Goal: Navigation & Orientation: Find specific page/section

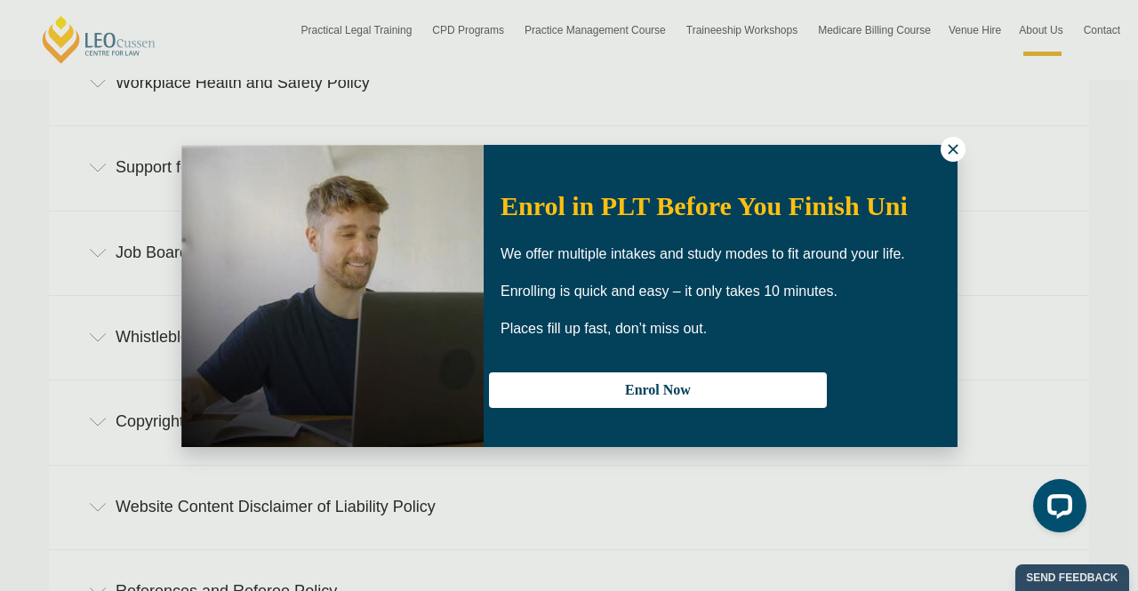
click at [946, 150] on icon at bounding box center [953, 149] width 16 height 16
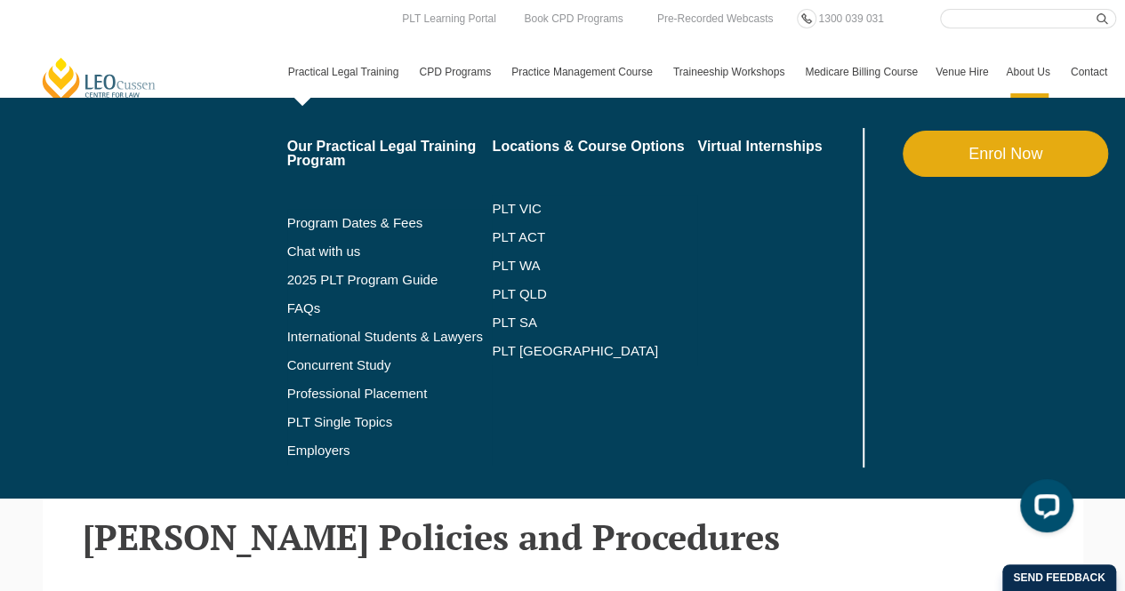
click at [357, 76] on link "Practical Legal Training" at bounding box center [345, 72] width 132 height 52
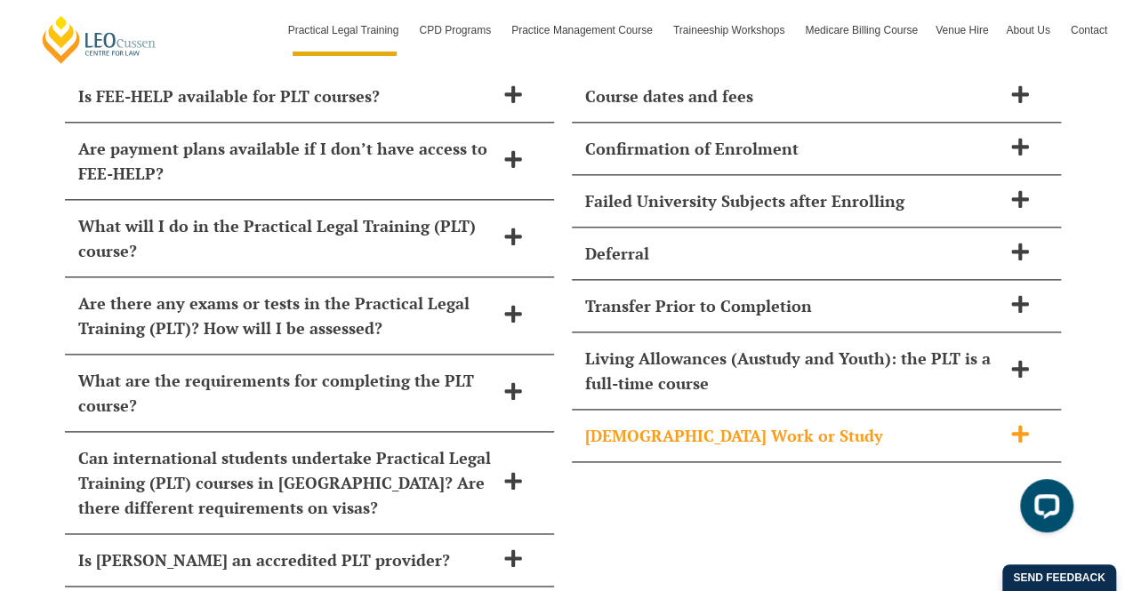
scroll to position [7803, 0]
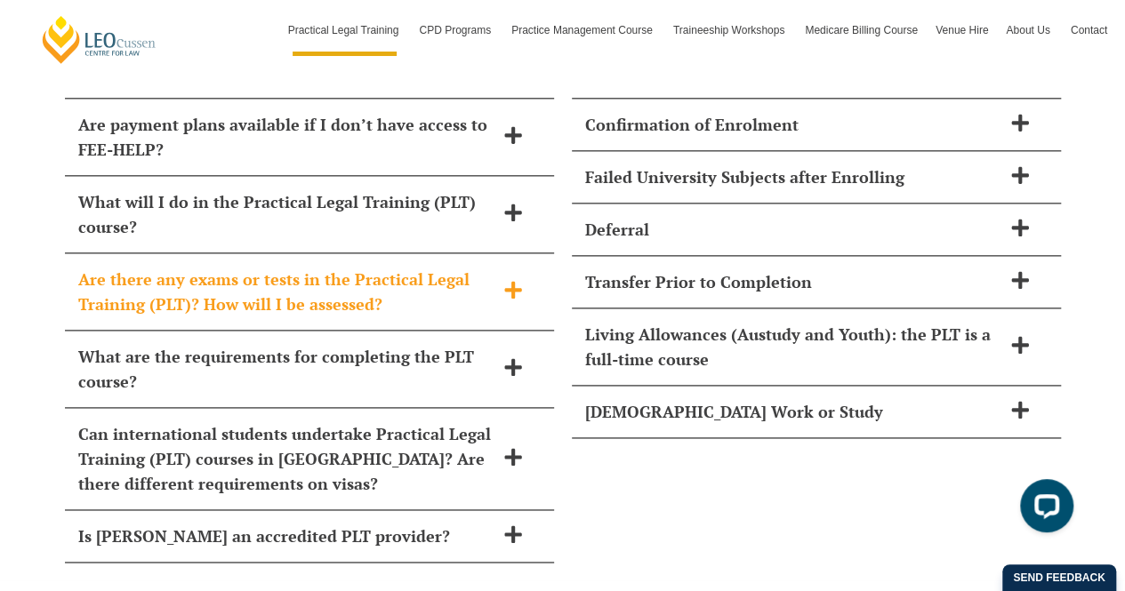
click at [506, 280] on icon at bounding box center [513, 290] width 20 height 20
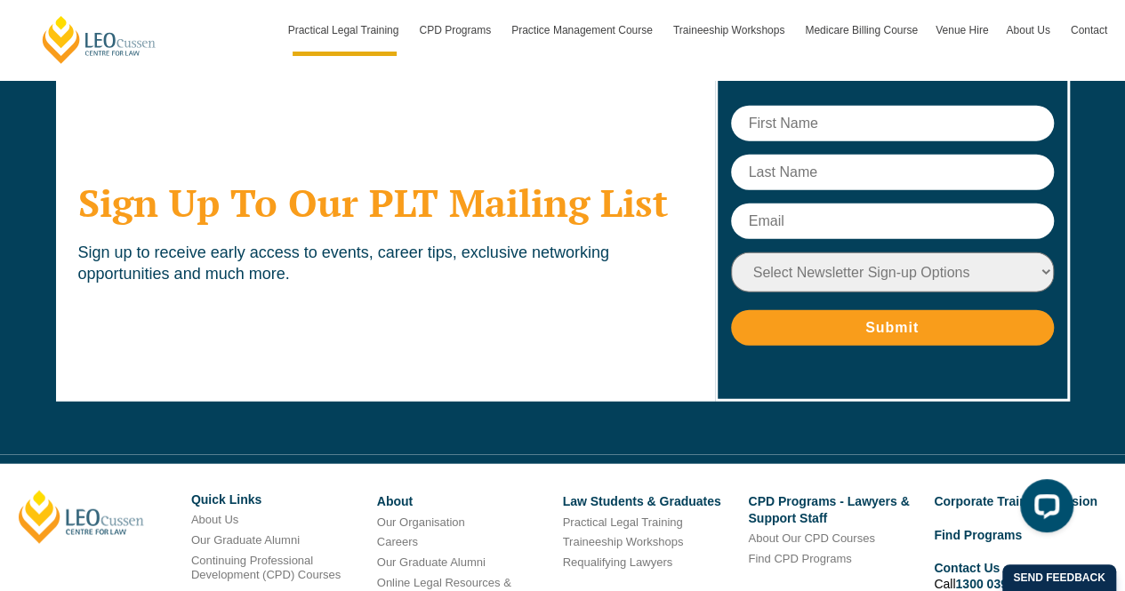
scroll to position [8895, 0]
